Goal: Find specific page/section: Find specific page/section

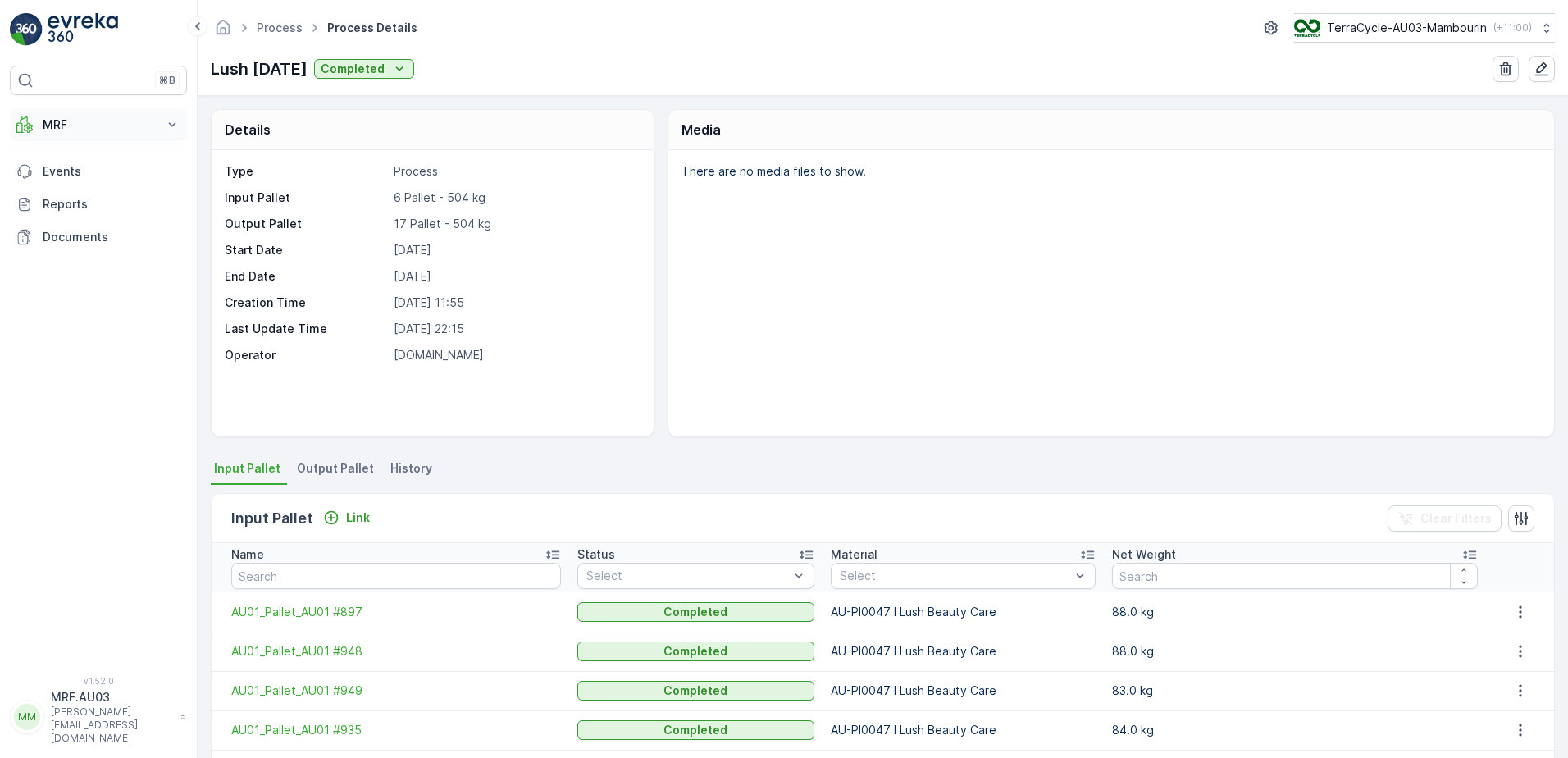
click at [164, 131] on icon at bounding box center [172, 124] width 17 height 17
click at [112, 219] on link "Process" at bounding box center [111, 221] width 152 height 22
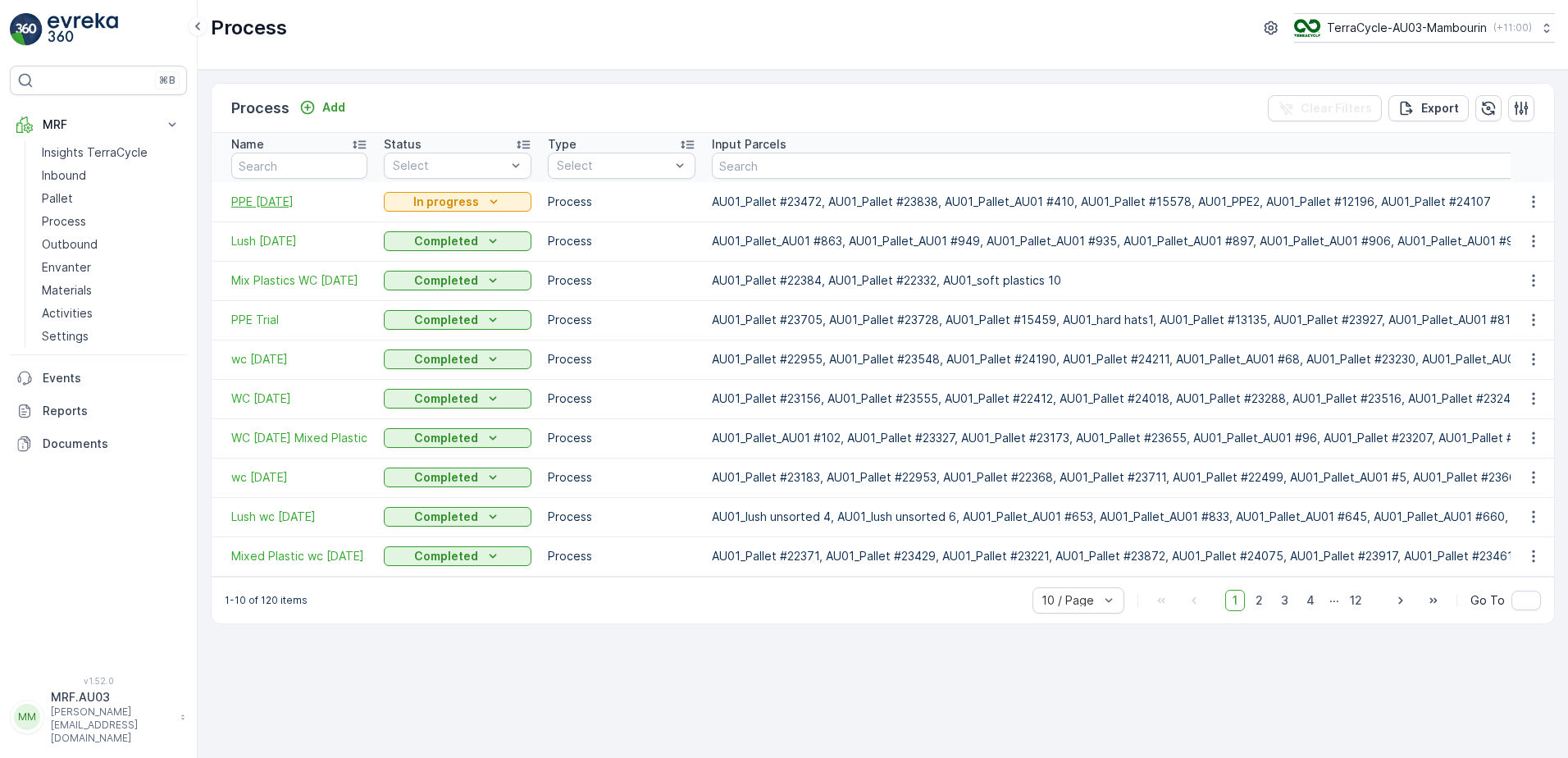
click at [249, 198] on span "PPE [DATE]" at bounding box center [298, 201] width 136 height 17
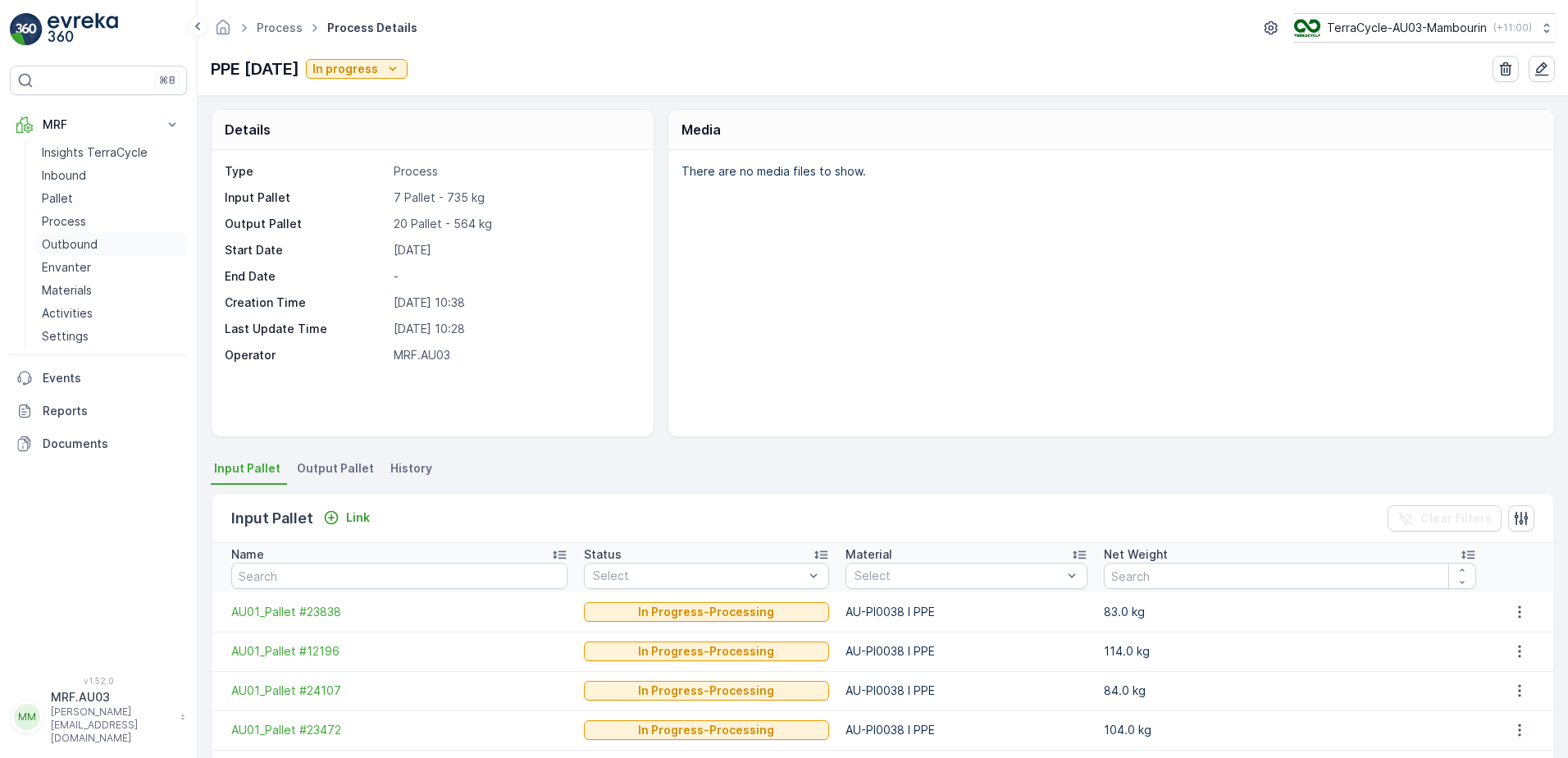
click at [79, 245] on p "Outbound" at bounding box center [69, 244] width 56 height 17
